Goal: Communication & Community: Answer question/provide support

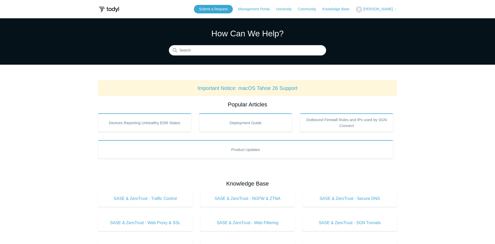
click at [372, 8] on span "[PERSON_NAME]" at bounding box center [378, 9] width 30 height 4
click at [371, 18] on link "My Support Requests" at bounding box center [381, 20] width 50 height 9
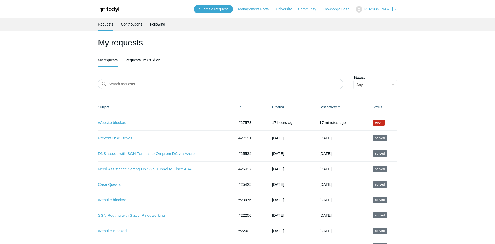
click at [123, 122] on link "Website blocked" at bounding box center [162, 123] width 129 height 6
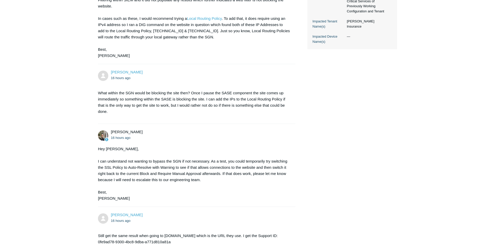
scroll to position [259, 0]
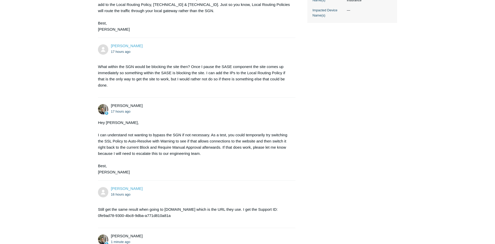
scroll to position [330, 0]
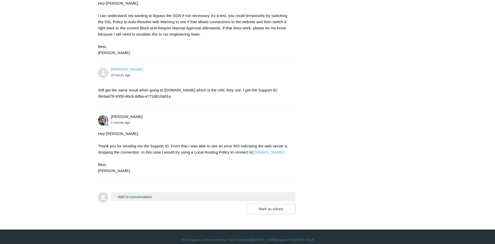
click at [146, 194] on button "Add to conversation" at bounding box center [203, 196] width 185 height 9
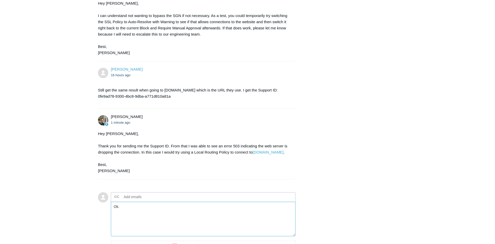
click at [145, 211] on textarea "Ok." at bounding box center [203, 219] width 185 height 35
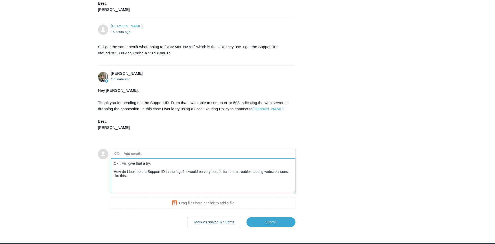
scroll to position [385, 0]
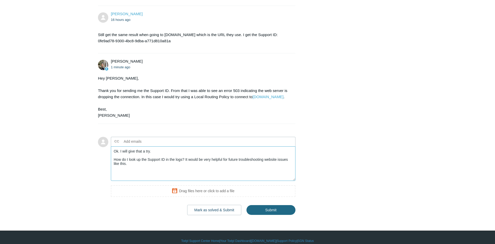
type textarea "Ok. I will give that a try. How do I look up the Support ID in the logs? It wou…"
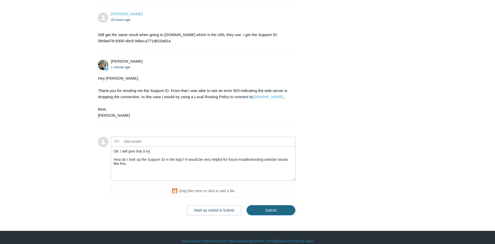
click at [263, 205] on input "Submit" at bounding box center [270, 210] width 49 height 10
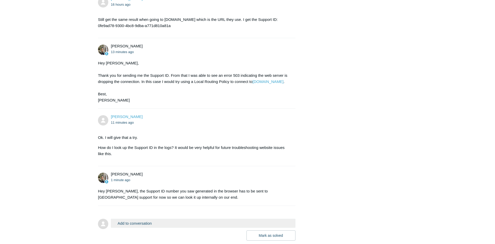
scroll to position [421, 0]
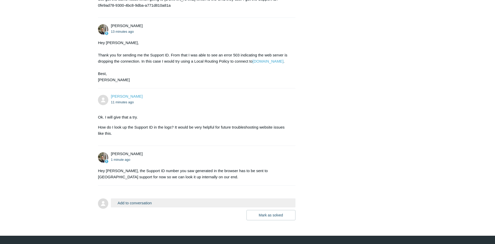
click at [168, 198] on button "Add to conversation" at bounding box center [203, 202] width 185 height 9
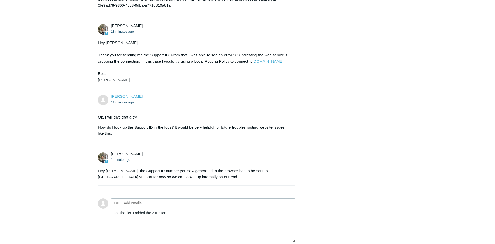
paste textarea "andovercompanies.com/"
paste textarea "141.193.213.10"
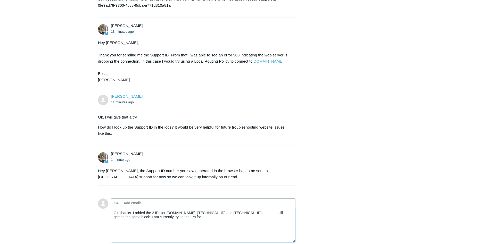
paste textarea "[DOMAIN_NAME]"
paste textarea "50.245.199.93"
paste textarea "66.37.32.195"
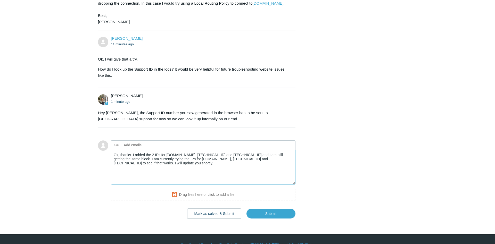
scroll to position [482, 0]
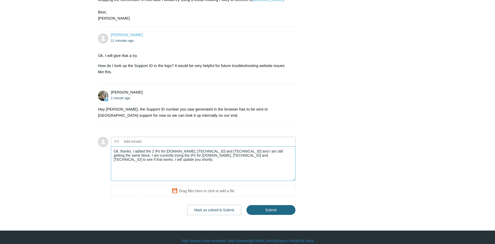
type textarea "Ok, thanks. I added the 2 IPs for andovercompanies.com, 141.193.213.10 and 141.…"
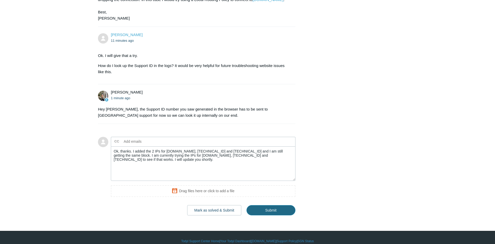
click at [290, 205] on input "Submit" at bounding box center [270, 210] width 49 height 10
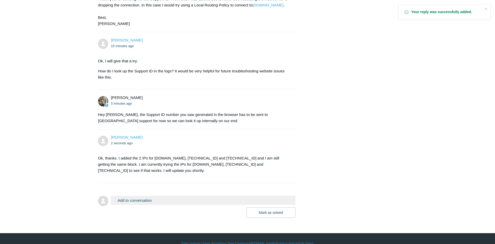
scroll to position [480, 0]
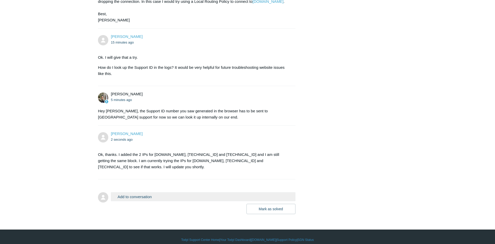
click at [140, 192] on button "Add to conversation" at bounding box center [203, 196] width 185 height 9
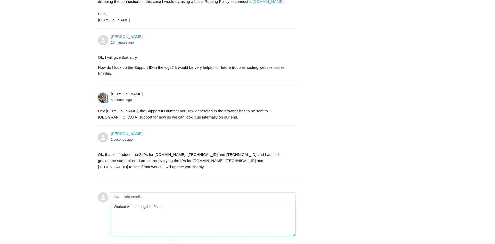
click at [187, 213] on textarea "Worked with adding the IPs for" at bounding box center [203, 219] width 185 height 35
paste textarea "[DOMAIN_NAME]"
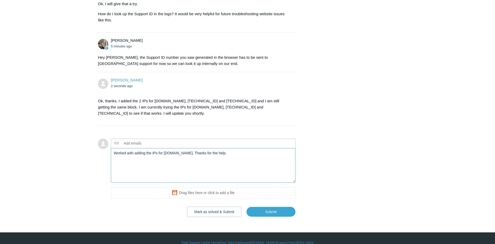
scroll to position [536, 0]
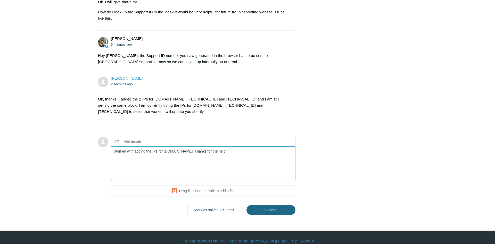
type textarea "Worked with adding the IPs for andovercos.com. Thanks for the help."
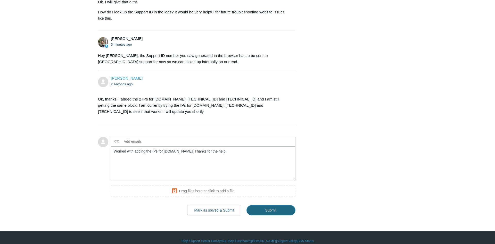
click at [270, 205] on input "Submit" at bounding box center [270, 210] width 49 height 10
